Goal: Navigation & Orientation: Find specific page/section

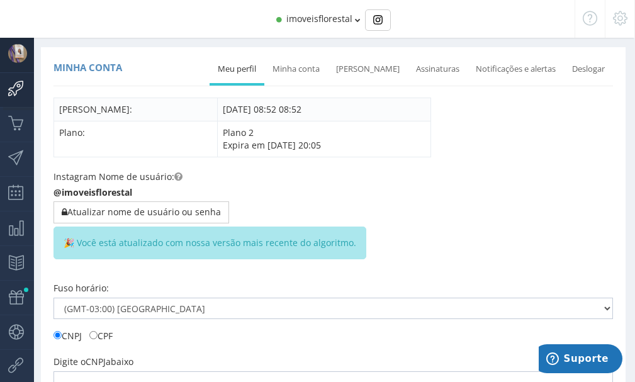
click at [8, 87] on icon at bounding box center [9, 88] width 19 height 31
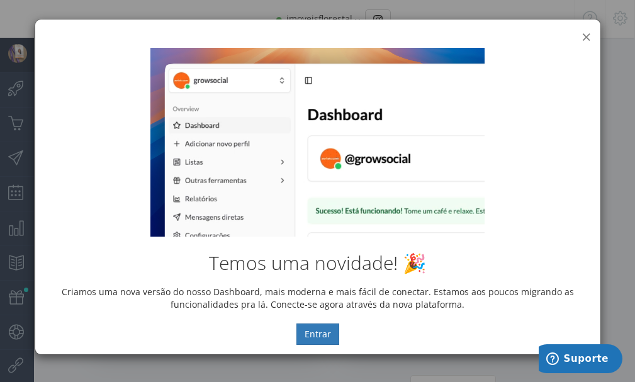
click at [589, 37] on button "×" at bounding box center [586, 36] width 9 height 17
